Goal: Task Accomplishment & Management: Manage account settings

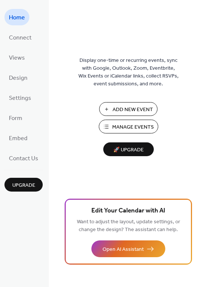
click at [142, 126] on span "Manage Events" at bounding box center [133, 127] width 42 height 8
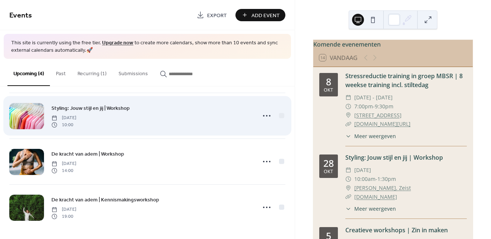
scroll to position [52, 0]
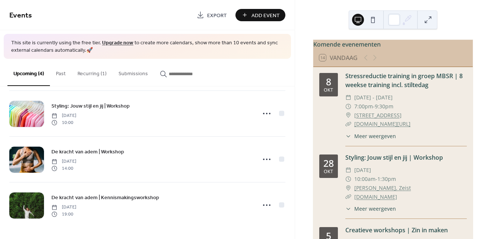
click at [86, 78] on button "Recurring (1)" at bounding box center [91, 72] width 41 height 26
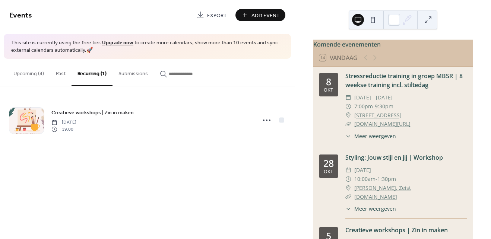
click at [41, 73] on button "Upcoming (4)" at bounding box center [28, 72] width 42 height 26
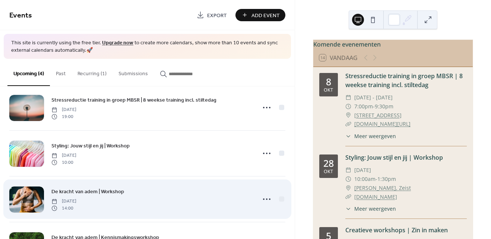
scroll to position [4, 0]
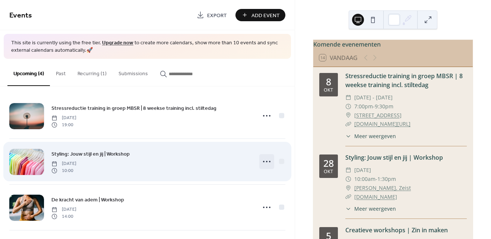
click at [265, 162] on icon at bounding box center [267, 162] width 12 height 12
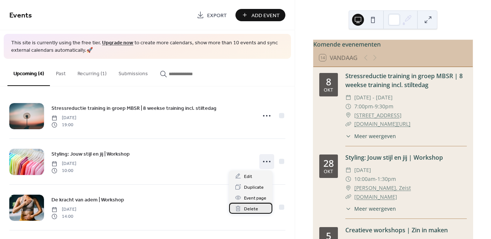
click at [253, 209] on span "Delete" at bounding box center [251, 209] width 14 height 8
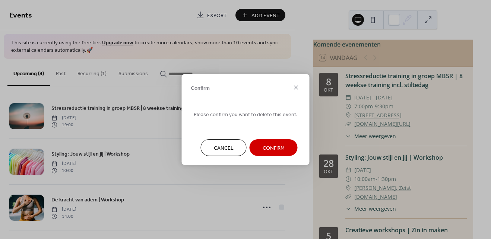
click at [274, 146] on span "Confirm" at bounding box center [273, 148] width 22 height 8
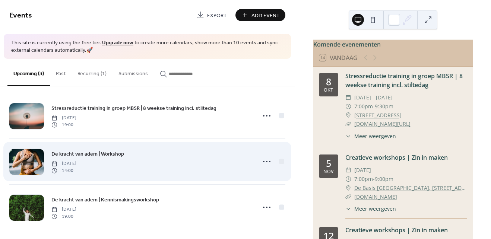
scroll to position [7, 0]
